Goal: Information Seeking & Learning: Find specific page/section

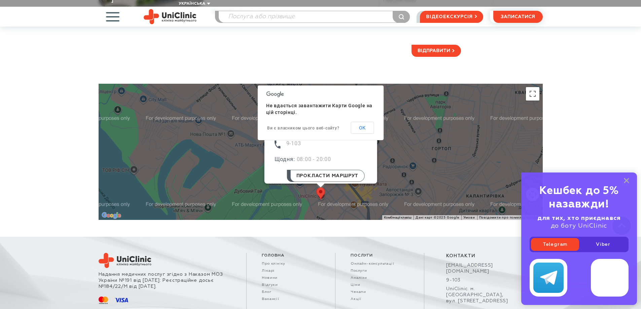
scroll to position [202, 0]
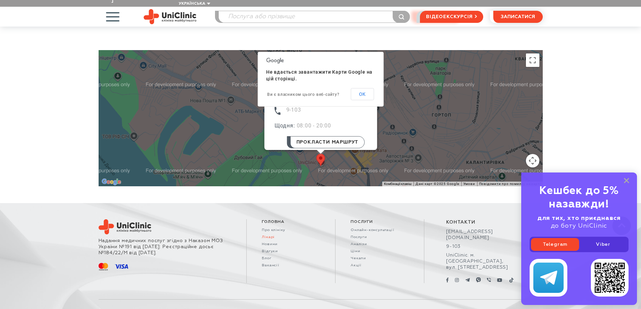
click at [262, 235] on link "Лікарі" at bounding box center [291, 237] width 58 height 4
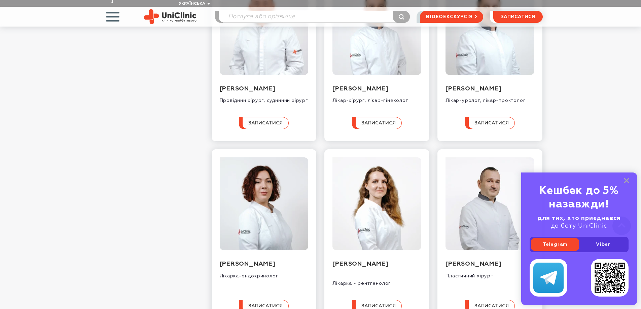
scroll to position [337, 0]
click at [627, 181] on rect at bounding box center [626, 180] width 5 height 5
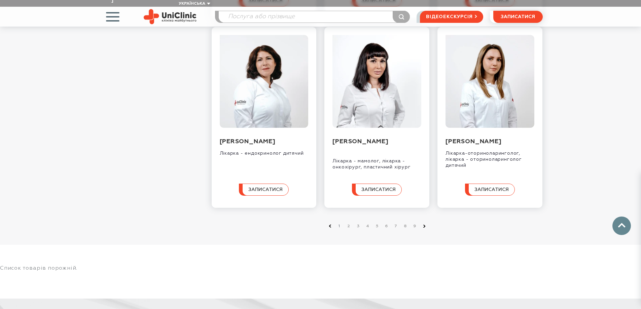
scroll to position [707, 0]
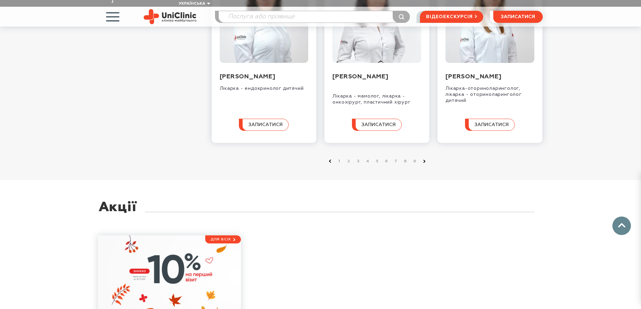
drag, startPoint x: 339, startPoint y: 174, endPoint x: 383, endPoint y: 181, distance: 44.8
click at [340, 165] on li "1" at bounding box center [338, 161] width 9 height 7
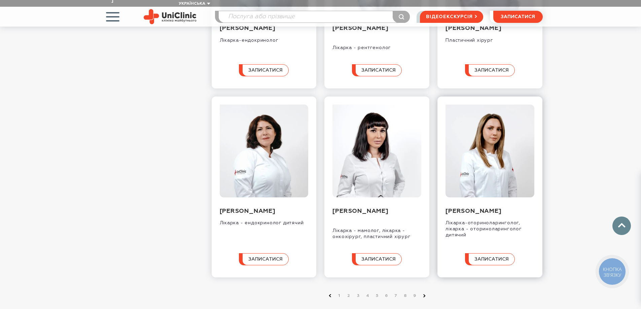
scroll to position [741, 0]
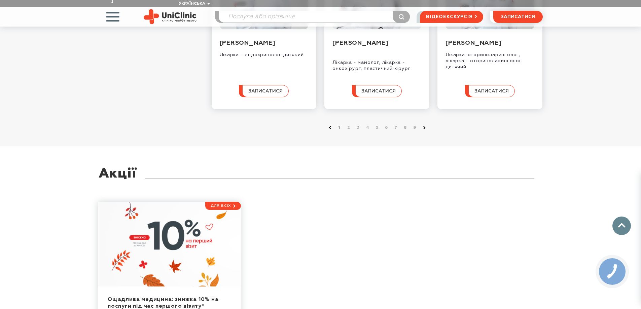
drag, startPoint x: 349, startPoint y: 141, endPoint x: 352, endPoint y: 145, distance: 4.9
click at [349, 131] on link "2" at bounding box center [349, 128] width 7 height 7
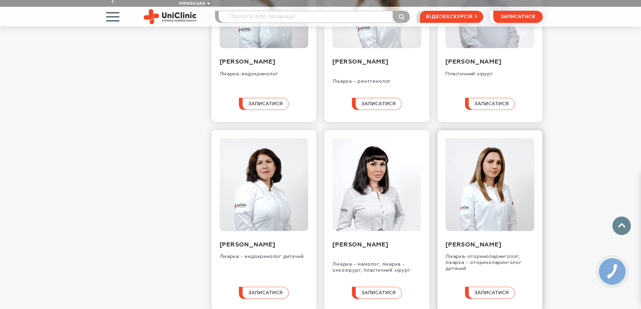
scroll to position [404, 0]
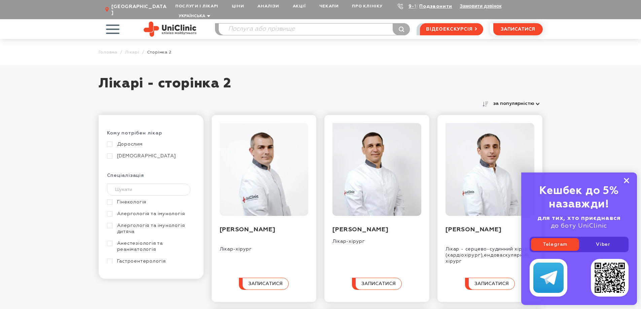
click at [626, 182] on rect at bounding box center [626, 180] width 5 height 5
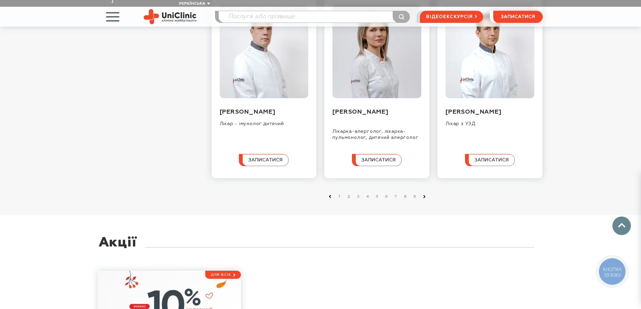
scroll to position [707, 0]
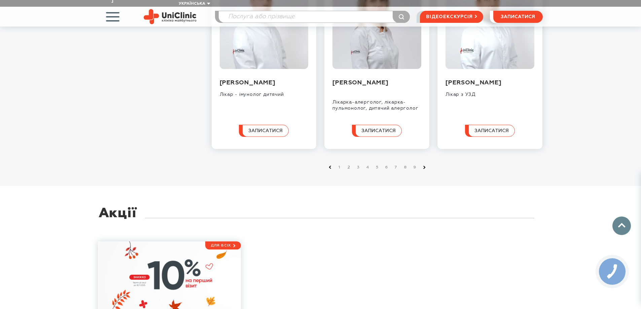
click at [347, 168] on li "2" at bounding box center [347, 167] width 9 height 7
click at [414, 168] on link "9" at bounding box center [415, 167] width 7 height 7
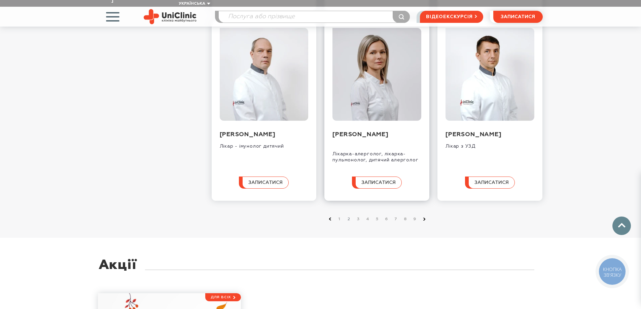
scroll to position [606, 0]
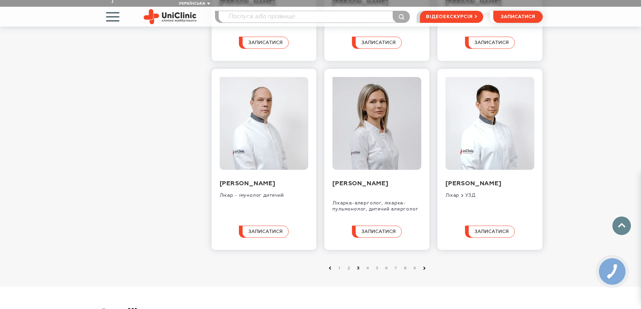
click at [359, 269] on link "3" at bounding box center [358, 268] width 7 height 7
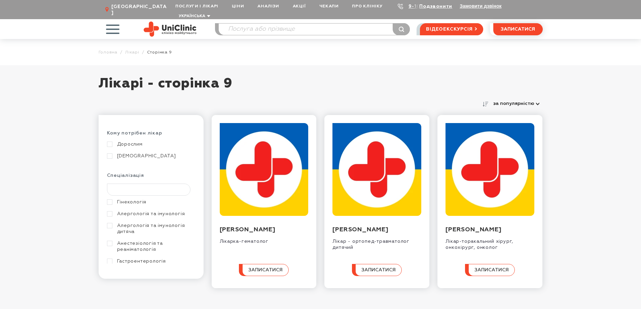
click at [121, 185] on input "text" at bounding box center [149, 190] width 84 height 12
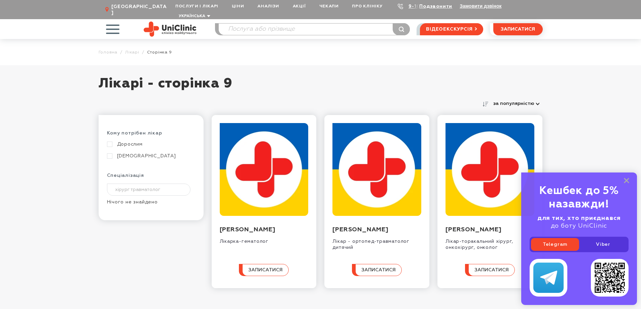
type input "хірург травматолог"
click at [231, 24] on input "search" at bounding box center [314, 29] width 191 height 11
type input "травтол"
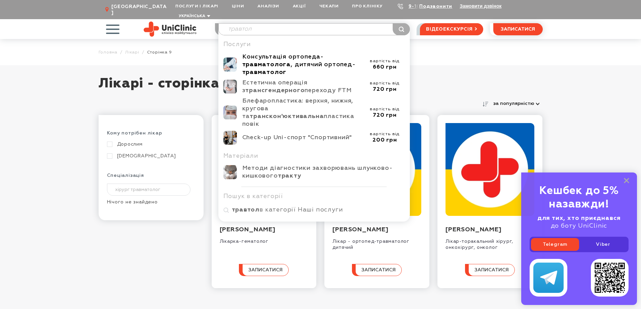
click at [293, 53] on div "Консультація ортопеда- травматолога , дитячий ортопед- травматолог" at bounding box center [303, 64] width 123 height 23
click at [625, 181] on icon at bounding box center [626, 181] width 5 height 6
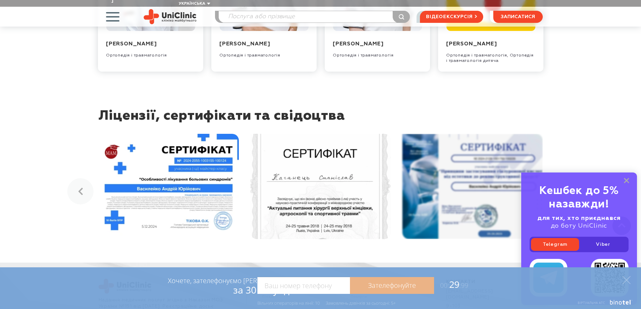
scroll to position [963, 0]
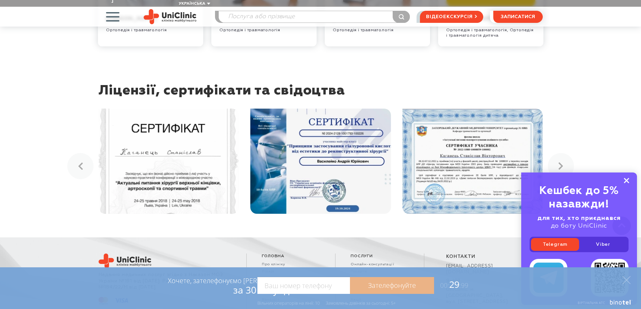
click at [628, 179] on rect at bounding box center [626, 180] width 5 height 5
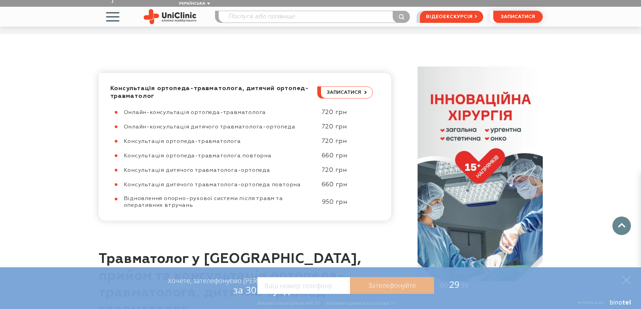
scroll to position [357, 0]
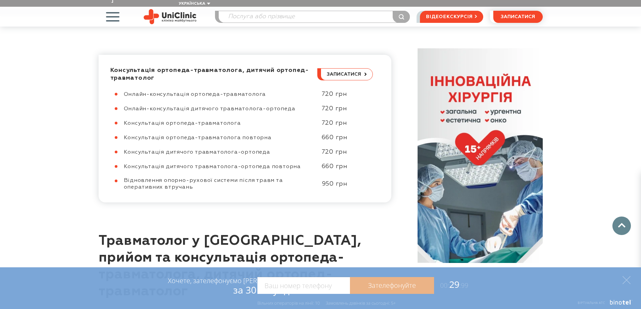
click at [159, 121] on span "Консультація ортопеда-травматолога" at bounding box center [182, 123] width 117 height 5
drag, startPoint x: 125, startPoint y: 99, endPoint x: 241, endPoint y: 95, distance: 116.6
click at [241, 120] on div "Консультація ортопеда-травматолога" at bounding box center [219, 123] width 191 height 7
copy span "Консультація ортопеда-травматолога"
click at [233, 11] on input "search" at bounding box center [314, 16] width 191 height 11
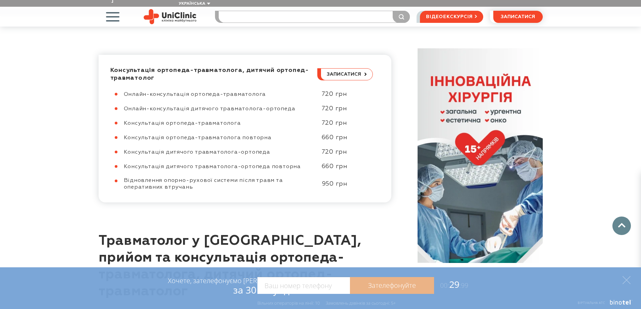
paste input "Консультація ортопеда-травматолога"
type input "Консультація ортопеда-травматолога"
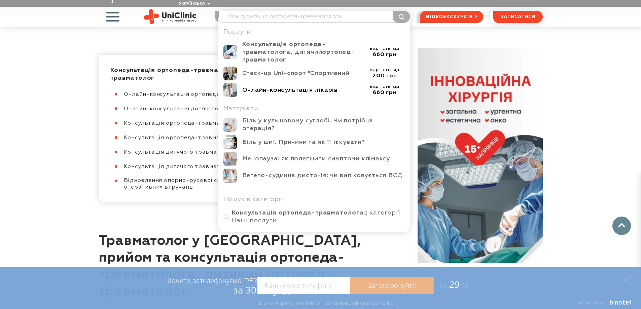
click at [294, 87] on div "Онлайн-консультація лікарів" at bounding box center [303, 91] width 123 height 8
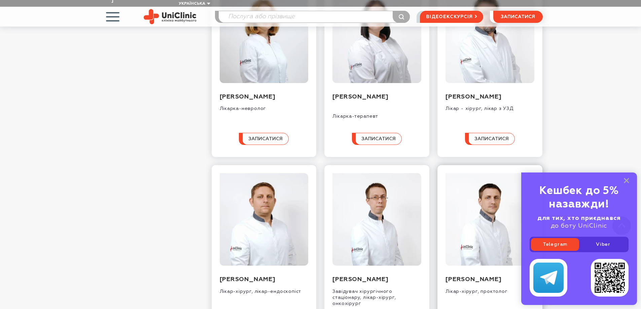
scroll to position [640, 0]
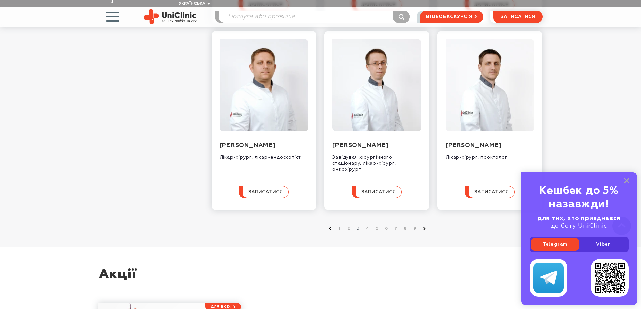
drag, startPoint x: 625, startPoint y: 180, endPoint x: 585, endPoint y: 114, distance: 77.3
click at [625, 180] on icon at bounding box center [626, 181] width 5 height 6
